Goal: Task Accomplishment & Management: Use online tool/utility

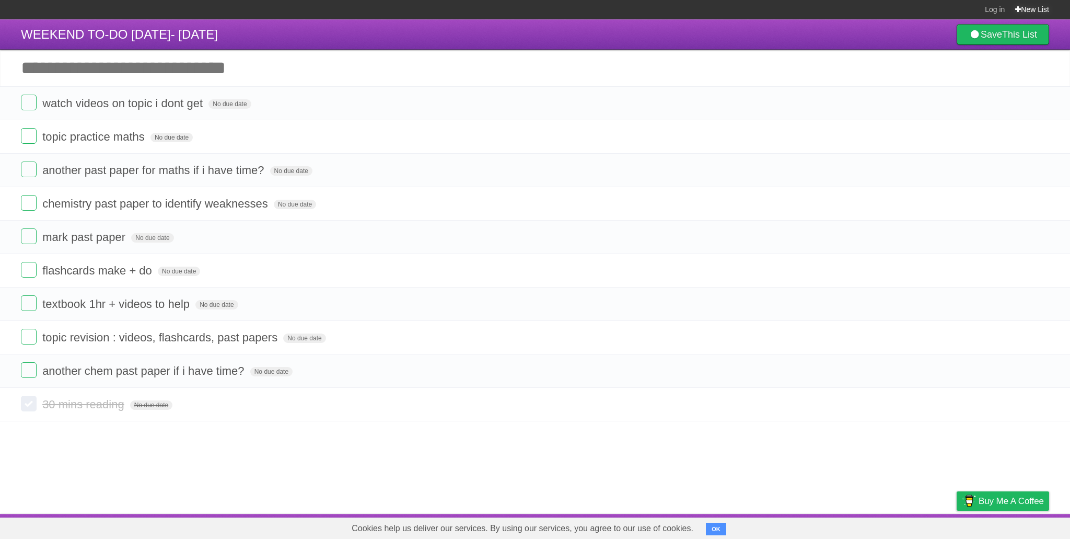
click at [1028, 8] on link "New List" at bounding box center [1032, 9] width 34 height 19
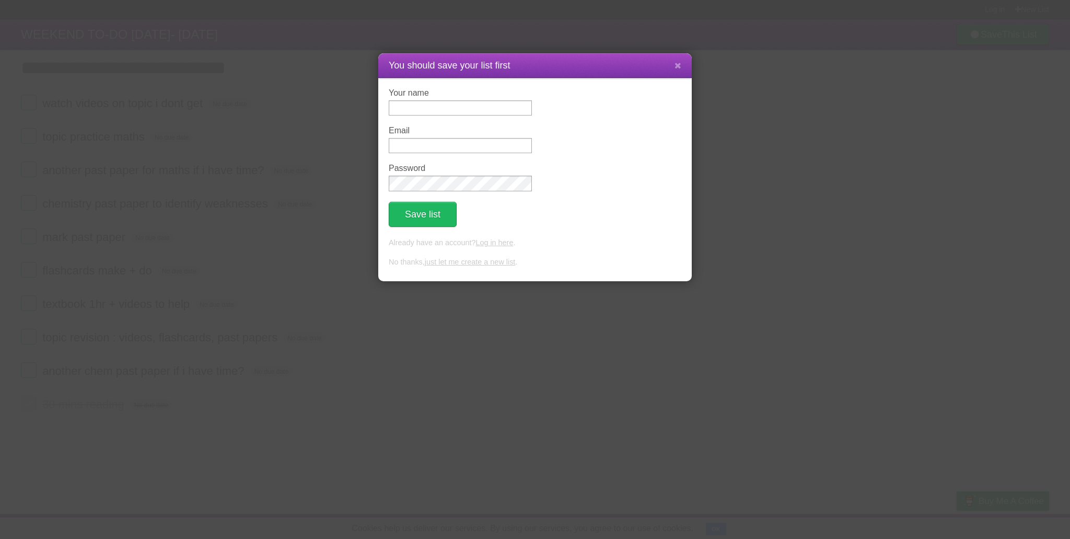
click at [481, 261] on link "just let me create a new list" at bounding box center [470, 262] width 91 height 8
